Goal: Transaction & Acquisition: Purchase product/service

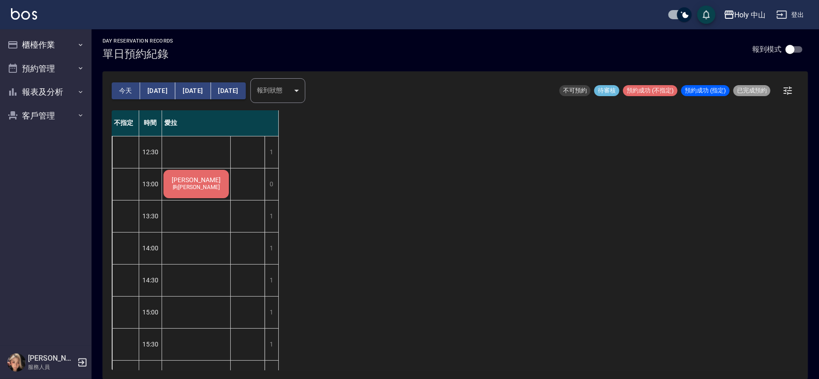
click at [131, 89] on button "今天" at bounding box center [126, 90] width 28 height 17
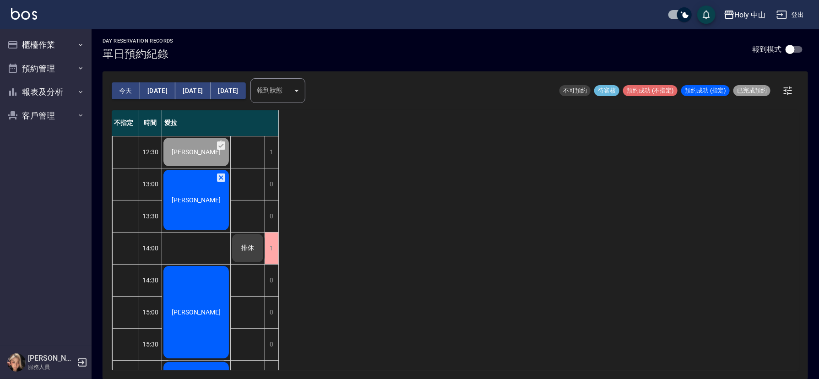
click at [184, 203] on span "[PERSON_NAME]" at bounding box center [196, 199] width 53 height 7
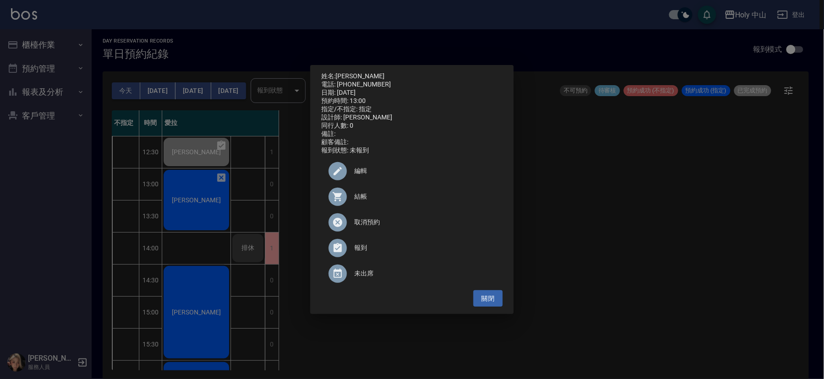
click at [360, 201] on span "結帳" at bounding box center [424, 197] width 141 height 10
click at [641, 278] on div "姓名: 何承駿 電話: 0903863919 日期: 2025/09/06 預約時間: 13:00 指定/不指定: 指定 設計師: 愛拉 同行人數: 0 備註…" at bounding box center [412, 189] width 824 height 379
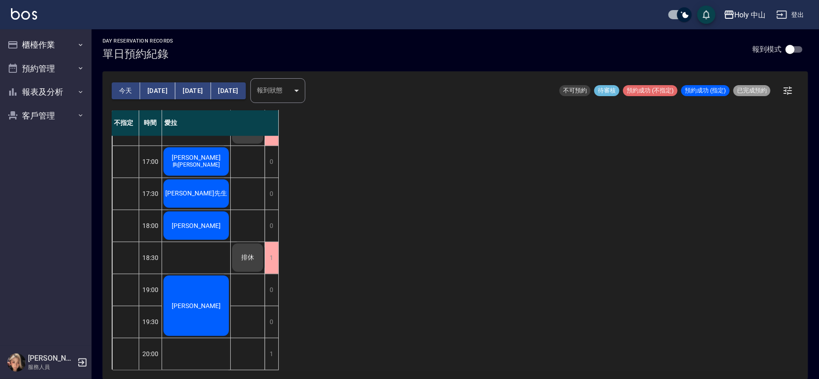
scroll to position [289, 0]
click at [155, 92] on button "明天" at bounding box center [157, 90] width 35 height 17
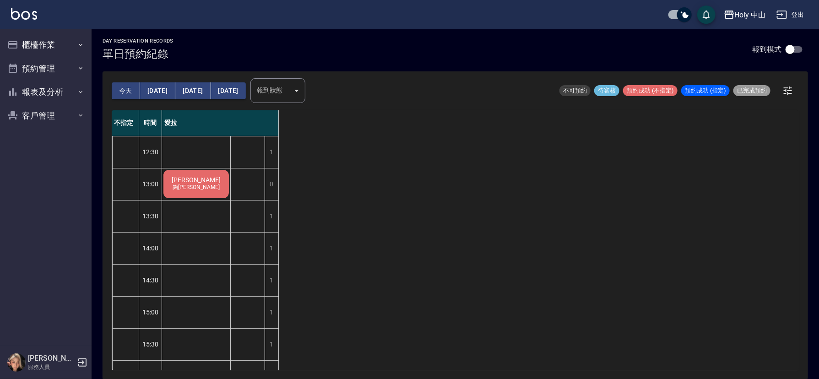
click at [117, 79] on div "今天 明天 後天 2025/09/07 報到狀態 ​ 報到狀態" at bounding box center [209, 90] width 194 height 39
click at [122, 93] on button "今天" at bounding box center [126, 90] width 28 height 17
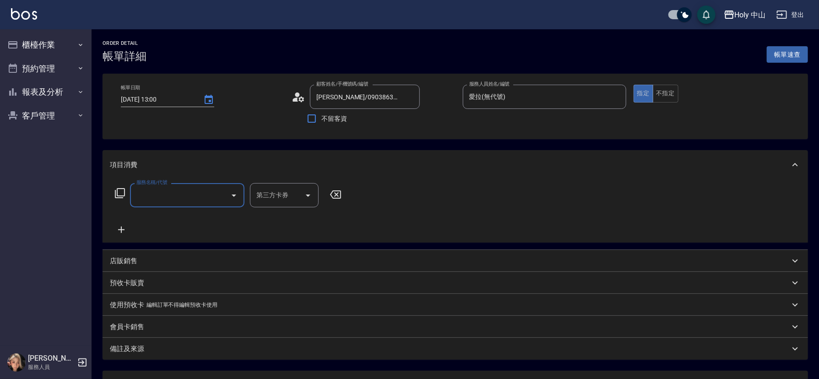
click at [205, 196] on input "服務名稱/代號" at bounding box center [180, 195] width 93 height 16
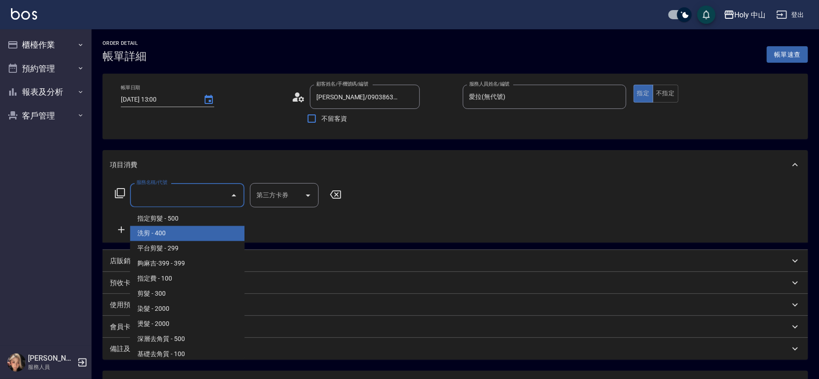
click at [197, 229] on span "洗剪 - 400" at bounding box center [187, 233] width 115 height 15
type input "洗剪(3)"
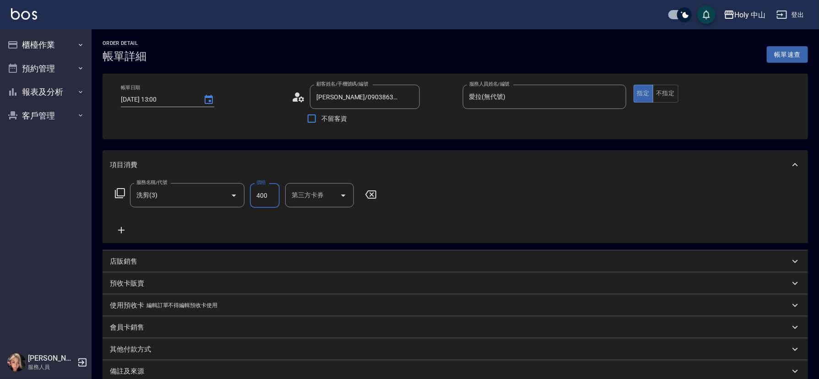
click at [267, 200] on input "400" at bounding box center [265, 195] width 30 height 25
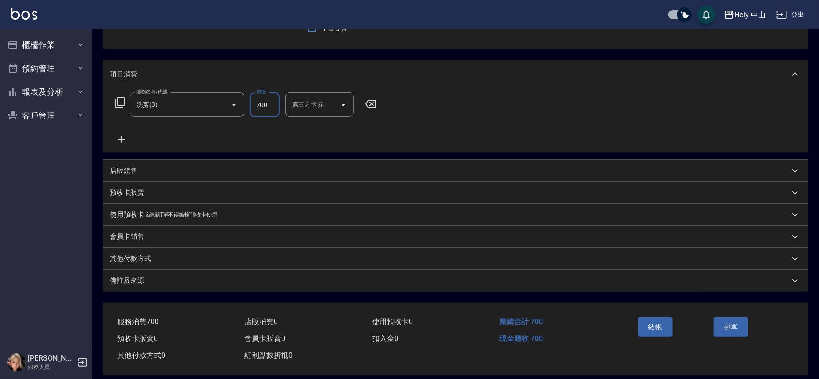
scroll to position [101, 0]
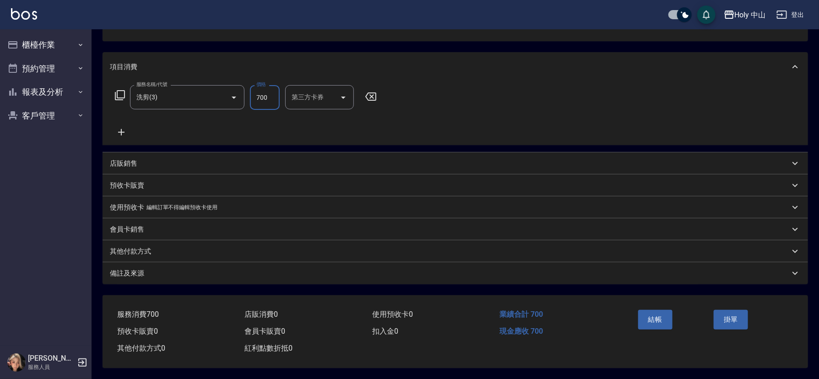
type input "700"
click at [289, 270] on div "備註及來源" at bounding box center [450, 274] width 680 height 10
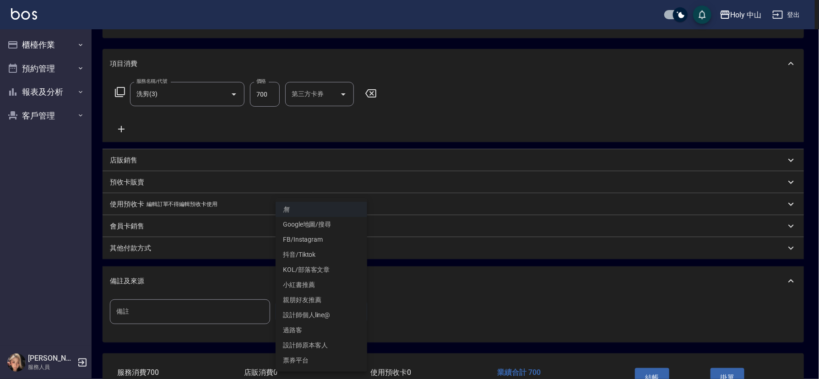
click at [289, 311] on body "Holy 中山 登出 櫃檯作業 打帳單 帳單列表 營業儀表板 現場電腦打卡 預約管理 預約管理 單日預約紀錄 單週預約紀錄 報表及分析 報表目錄 店家日報表 …" at bounding box center [409, 168] width 819 height 539
click at [320, 344] on li "設計師原本客人" at bounding box center [322, 345] width 92 height 15
type input "設計師原本客人"
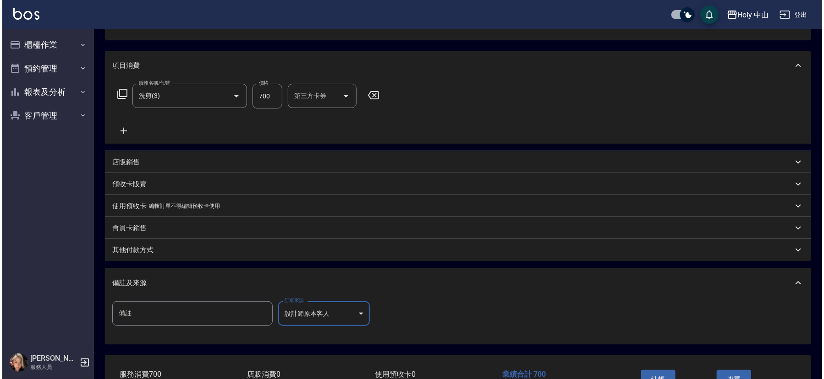
scroll to position [163, 0]
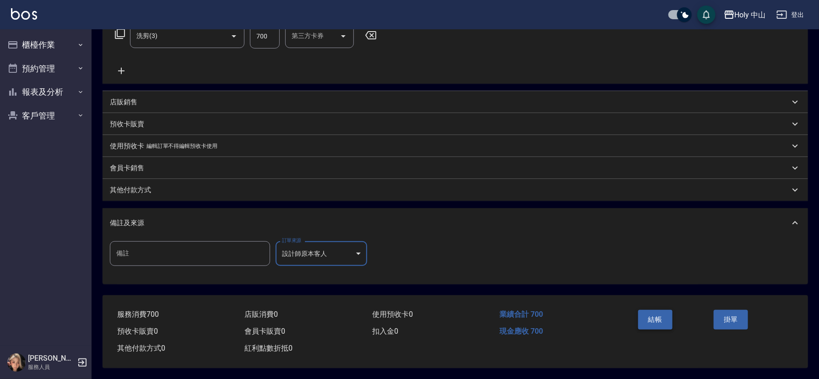
click at [654, 314] on button "結帳" at bounding box center [655, 319] width 34 height 19
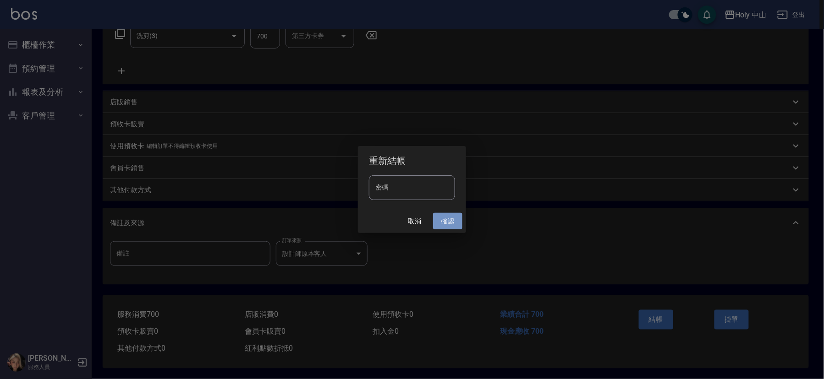
click at [443, 223] on button "確認" at bounding box center [447, 221] width 29 height 17
